Goal: Find specific page/section: Find specific page/section

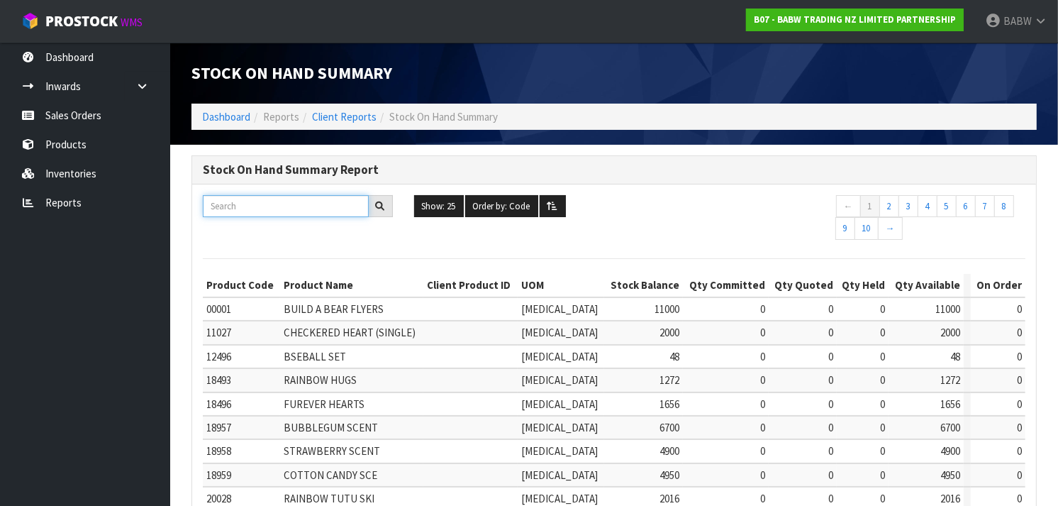
click at [260, 204] on input "text" at bounding box center [286, 206] width 166 height 22
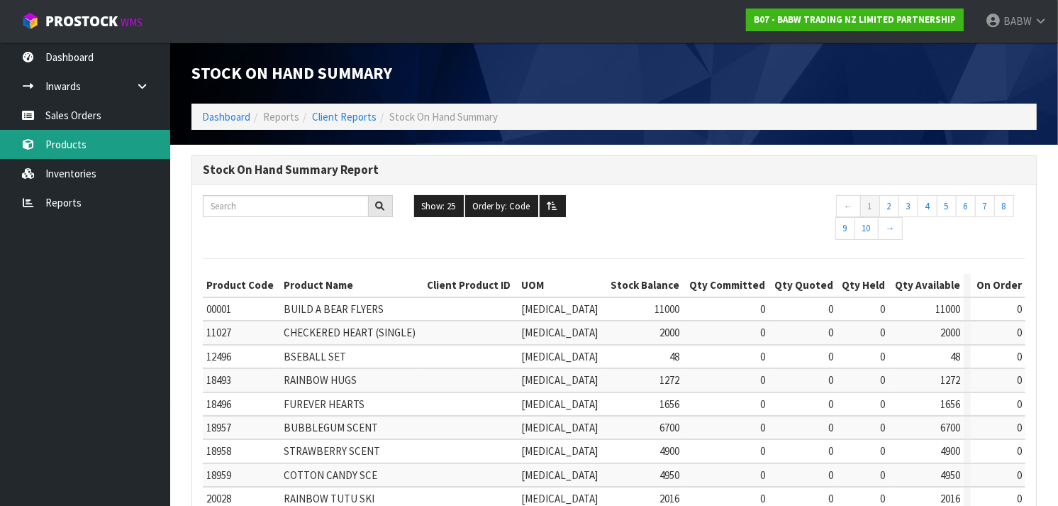
click at [69, 140] on link "Products" at bounding box center [85, 144] width 170 height 29
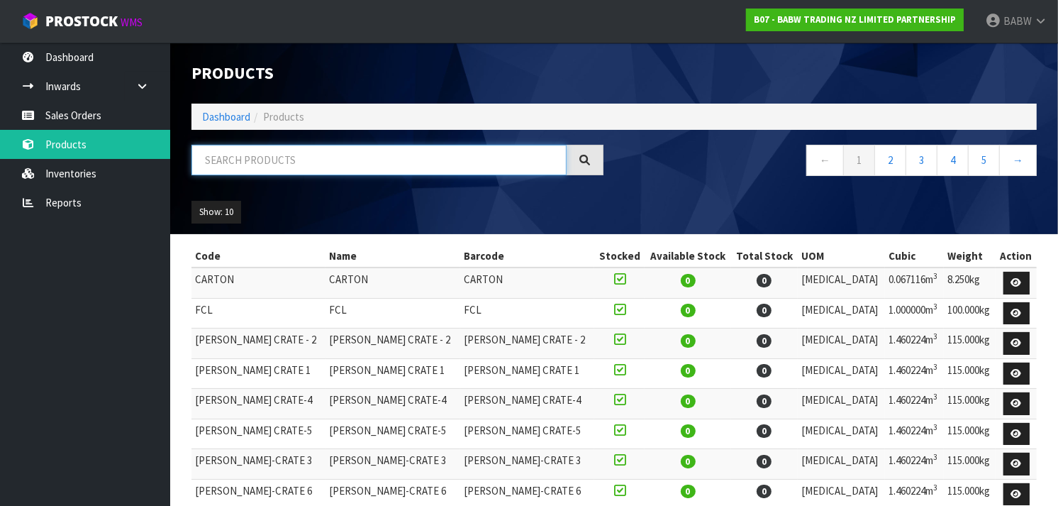
click at [256, 161] on input "text" at bounding box center [379, 160] width 375 height 31
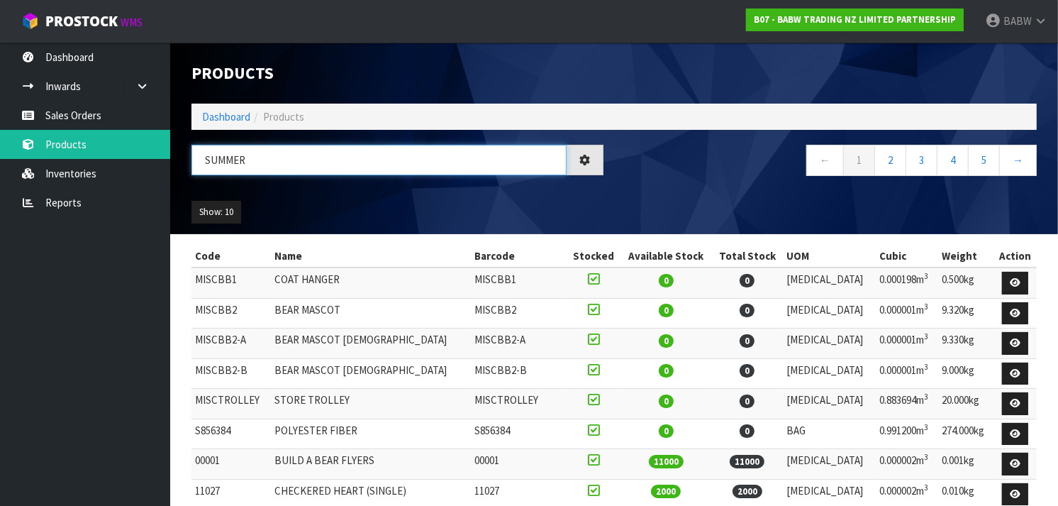
type input "SUMMER"
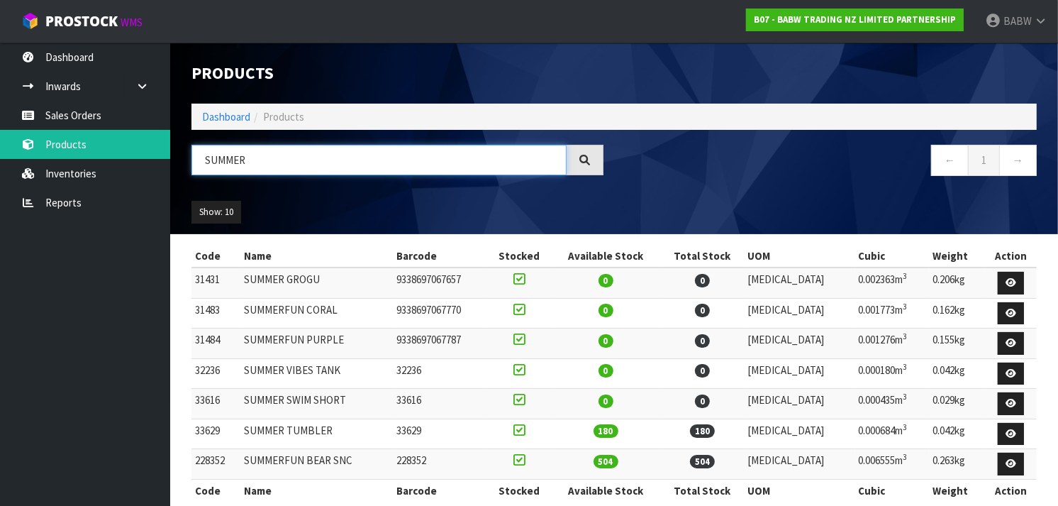
scroll to position [23, 0]
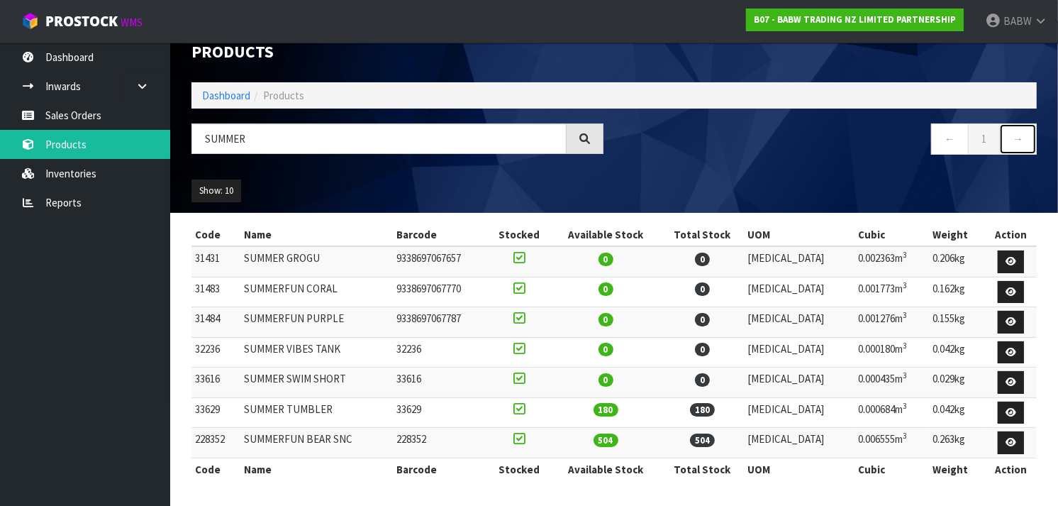
click at [1025, 149] on link "→" at bounding box center [1019, 138] width 38 height 31
drag, startPoint x: 274, startPoint y: 437, endPoint x: 367, endPoint y: 442, distance: 93.8
click at [367, 442] on td "SUMMERFUN BEAR SNC" at bounding box center [316, 443] width 153 height 31
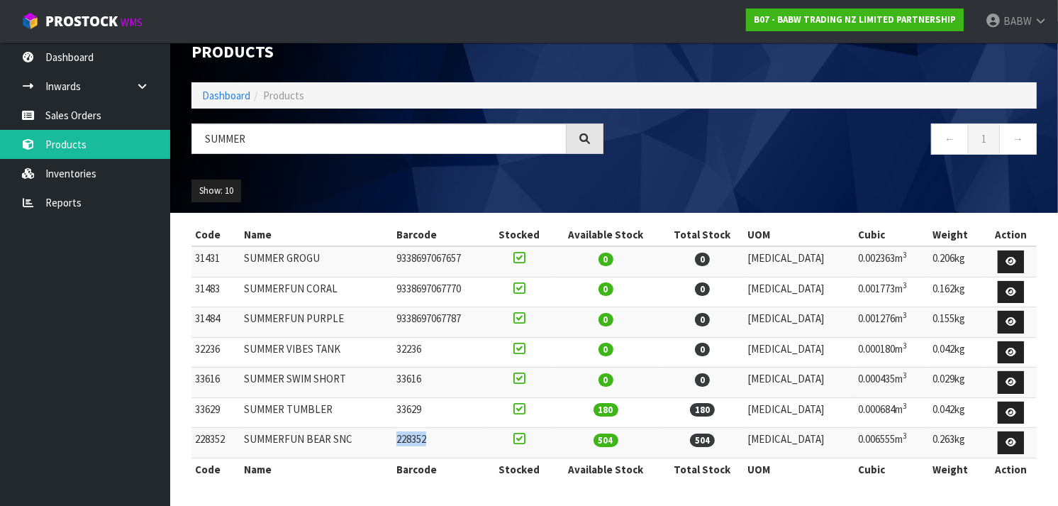
drag, startPoint x: 458, startPoint y: 436, endPoint x: 409, endPoint y: 436, distance: 49.0
click at [409, 436] on tr "228352 SUMMERFUN BEAR SNC 228352 504 504 [MEDICAL_DATA] 0.006555m 3 0.263kg" at bounding box center [615, 443] width 846 height 31
copy tr "228352"
